Goal: Task Accomplishment & Management: Use online tool/utility

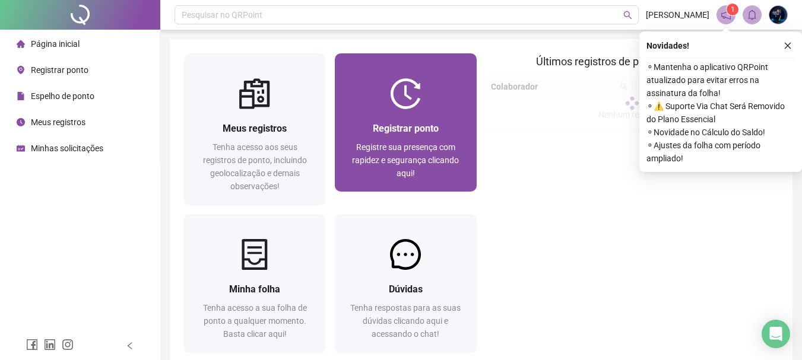
click at [401, 166] on span "Registre sua presença com rapidez e segurança clicando aqui!" at bounding box center [405, 160] width 107 height 36
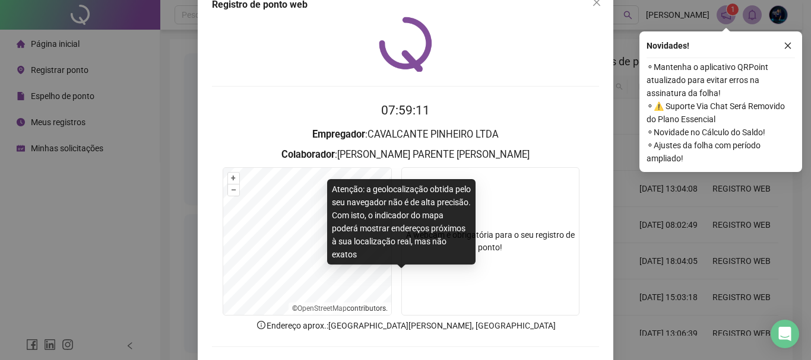
scroll to position [34, 0]
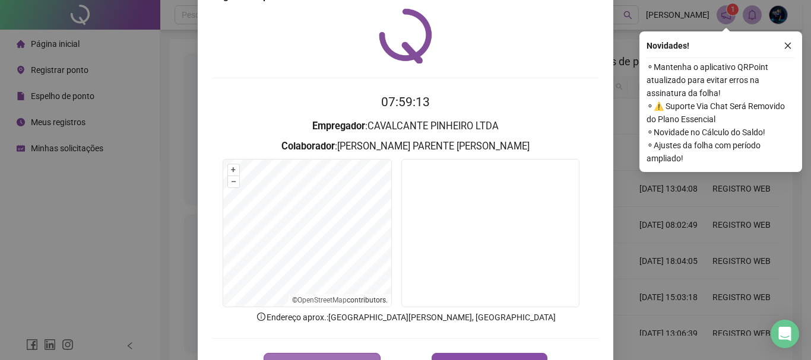
click at [357, 358] on span "REGISTRAR PONTO" at bounding box center [329, 365] width 84 height 14
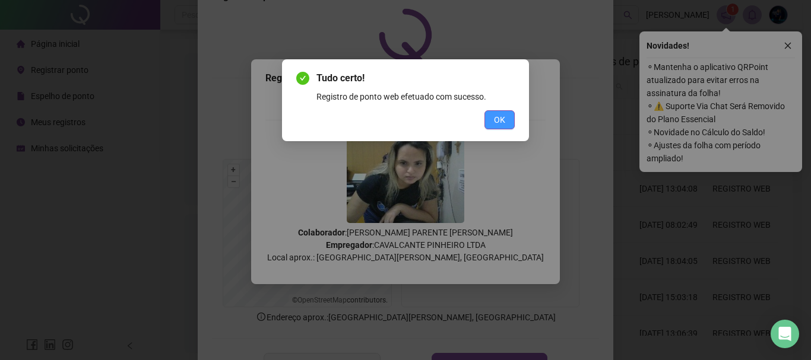
click at [500, 112] on button "OK" at bounding box center [499, 119] width 30 height 19
